Goal: Task Accomplishment & Management: Use online tool/utility

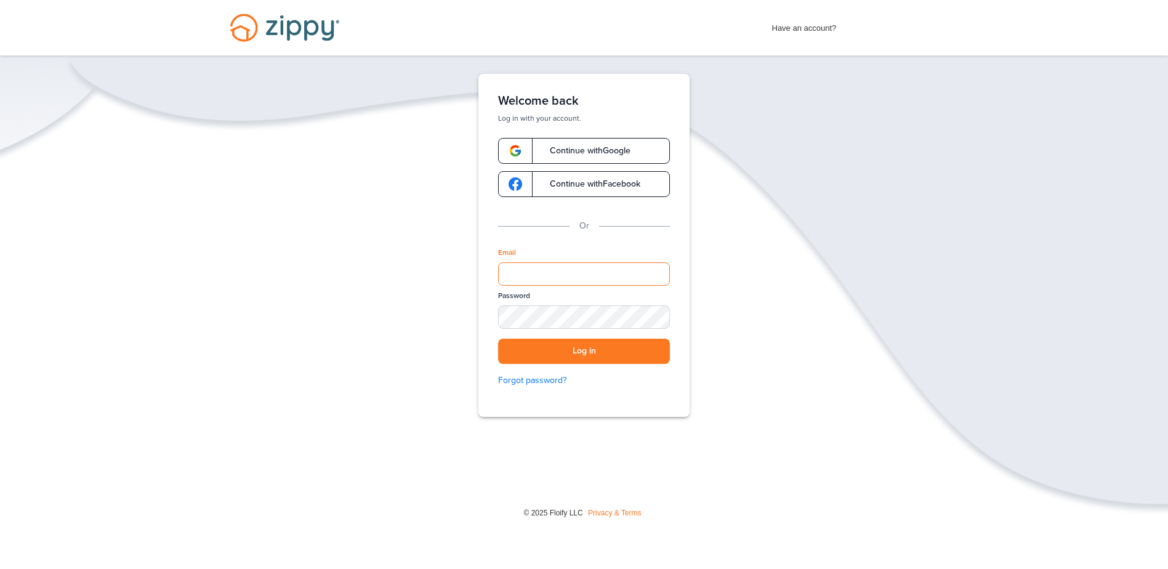
click at [573, 276] on input "Email" at bounding box center [584, 273] width 172 height 23
click at [750, 281] on div "Verify your Email We just resent an email with a link to set your password to .…" at bounding box center [584, 283] width 1168 height 419
click at [580, 270] on input "Email" at bounding box center [584, 273] width 172 height 23
type input "**********"
click at [498, 339] on button "Log in" at bounding box center [584, 351] width 172 height 25
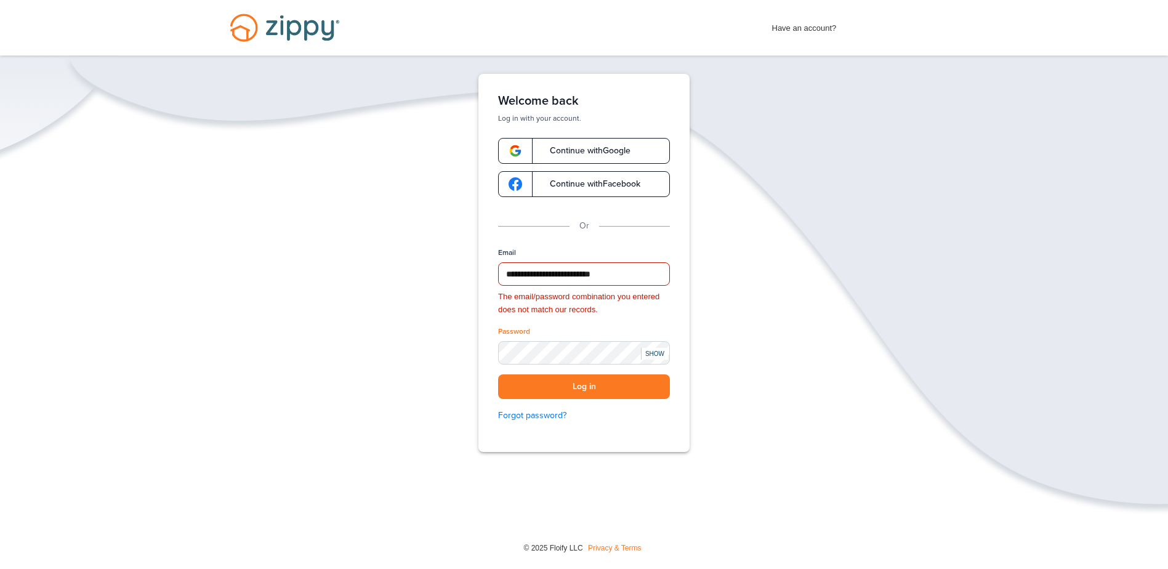
click at [655, 350] on div "SHOW" at bounding box center [654, 354] width 27 height 12
click at [498, 374] on button "Log in" at bounding box center [584, 386] width 172 height 25
click at [537, 379] on button "Log in" at bounding box center [584, 386] width 172 height 25
click at [498, 374] on button "Log in" at bounding box center [584, 386] width 172 height 25
click at [525, 391] on button "Log in" at bounding box center [584, 386] width 172 height 25
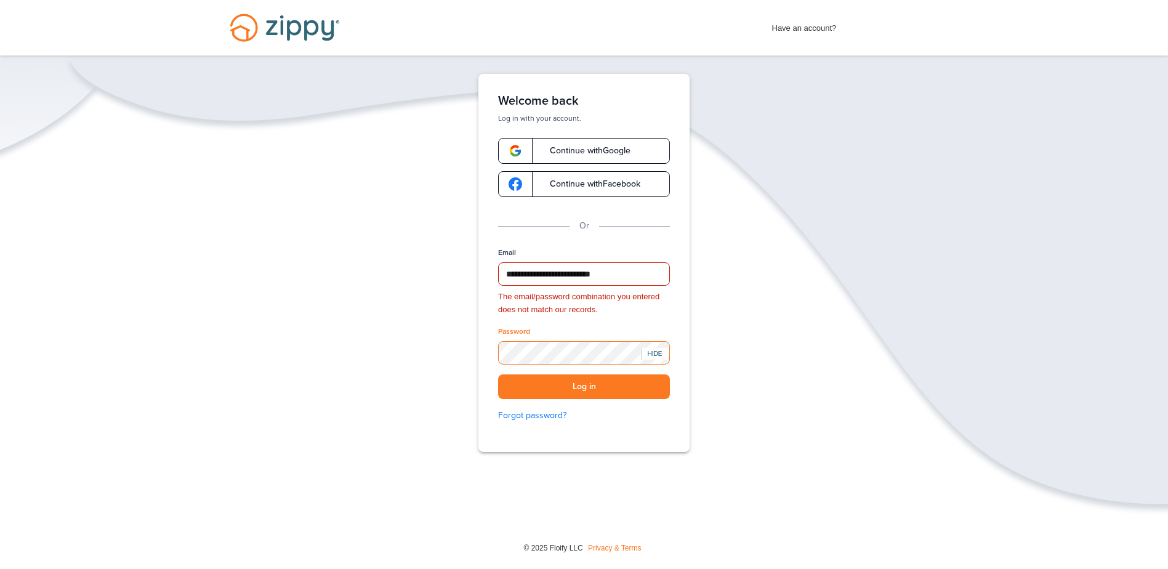
click at [498, 374] on button "Log in" at bounding box center [584, 386] width 172 height 25
click at [585, 385] on button "Log in" at bounding box center [584, 386] width 172 height 25
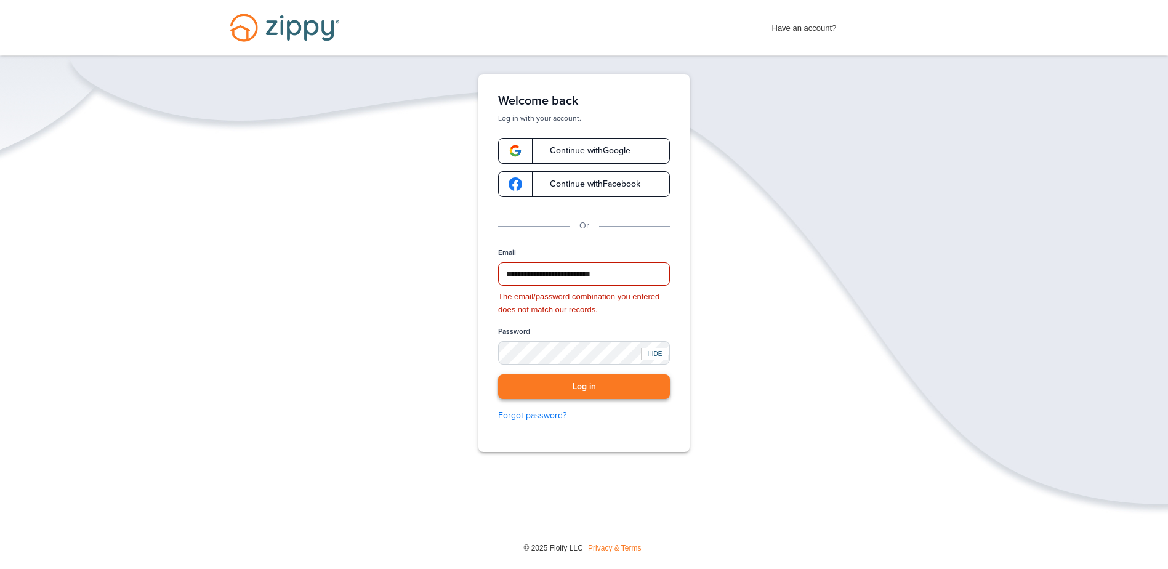
click at [539, 388] on button "Log in" at bounding box center [584, 386] width 172 height 25
click at [563, 383] on button "Log in" at bounding box center [584, 386] width 172 height 25
click at [580, 385] on button "Log in" at bounding box center [584, 386] width 172 height 25
click at [498, 374] on button "Log in" at bounding box center [584, 386] width 172 height 25
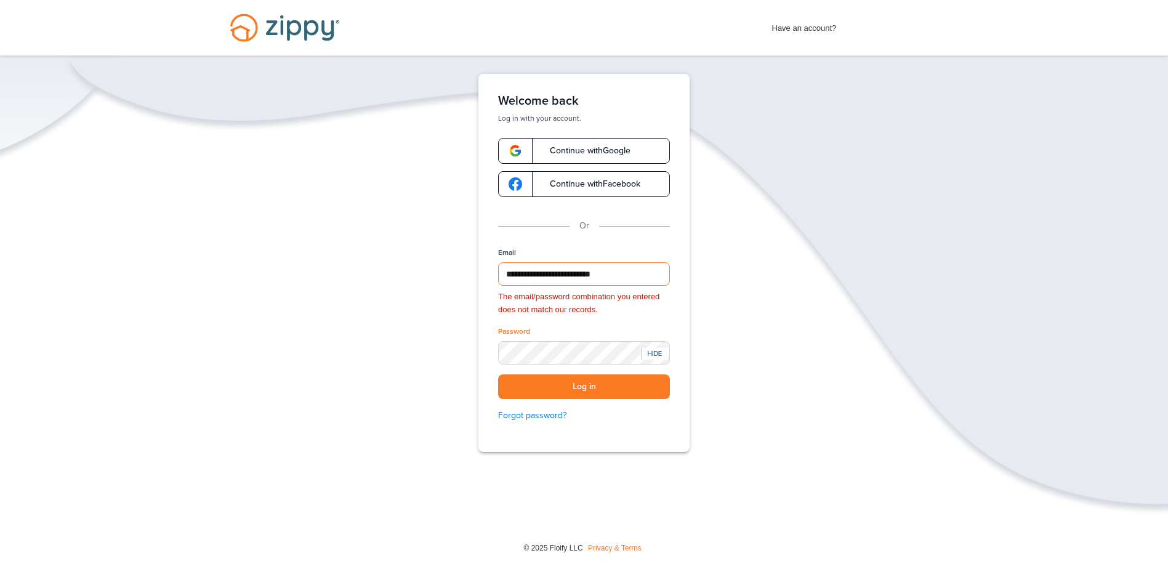
click at [655, 276] on input "**********" at bounding box center [584, 273] width 172 height 23
type input "**********"
click at [519, 377] on button "Log in" at bounding box center [584, 386] width 172 height 25
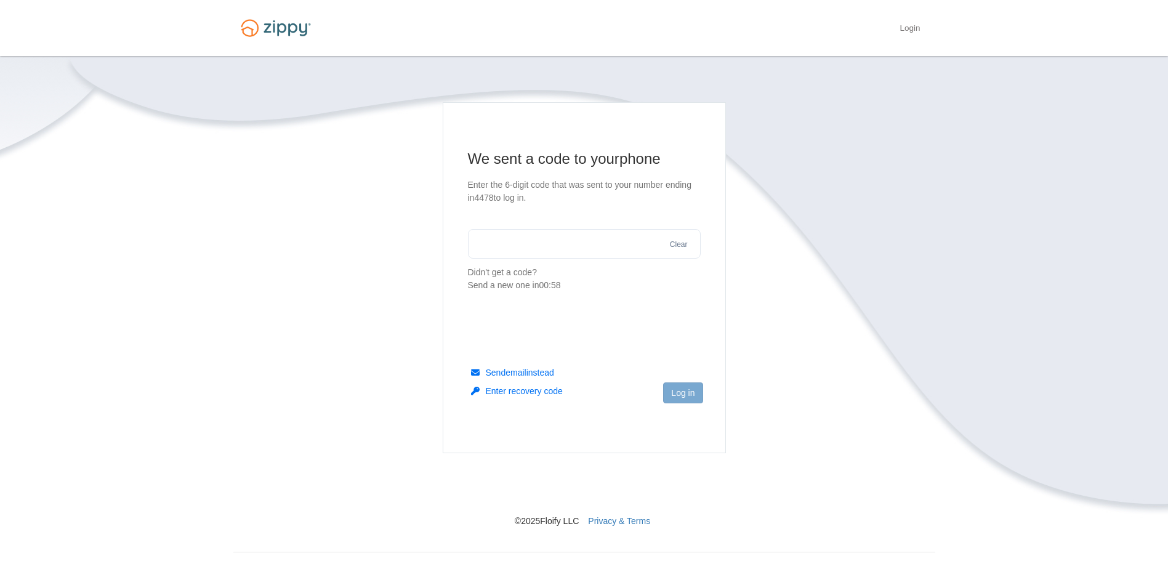
click at [603, 251] on input "text" at bounding box center [584, 244] width 233 height 30
type input "******"
